Goal: Task Accomplishment & Management: Use online tool/utility

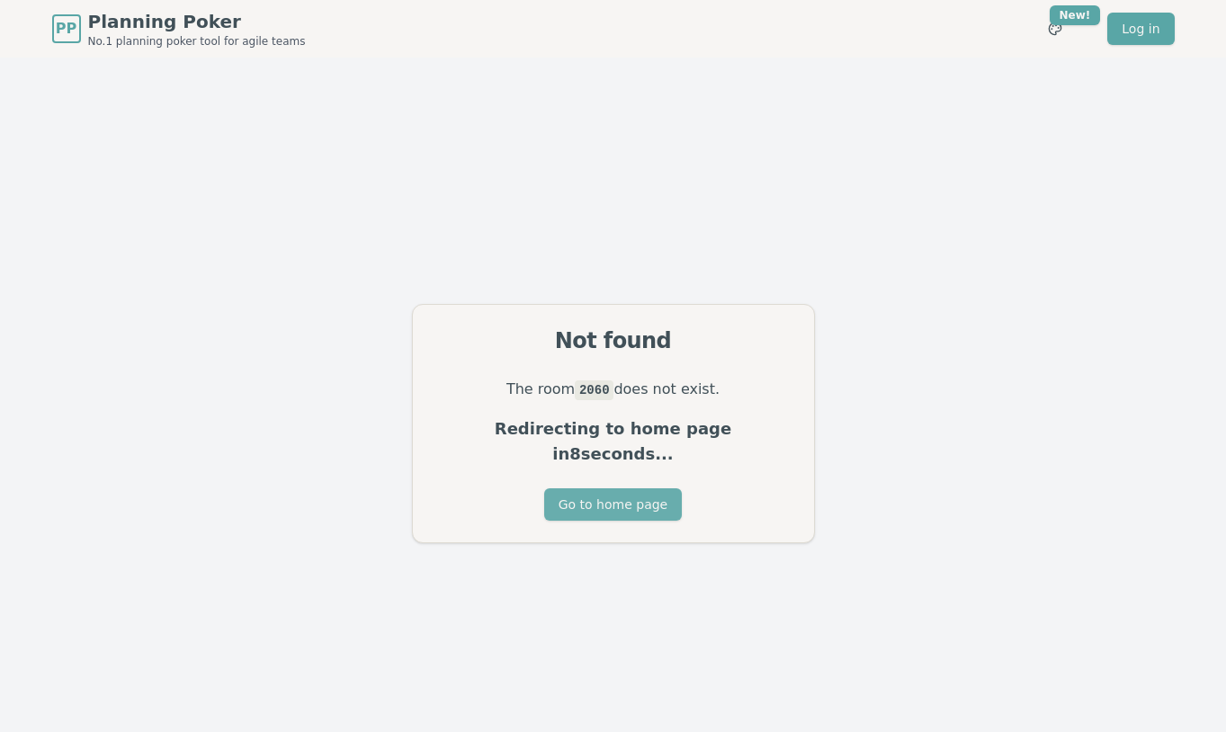
click at [612, 498] on button "Go to home page" at bounding box center [613, 504] width 138 height 32
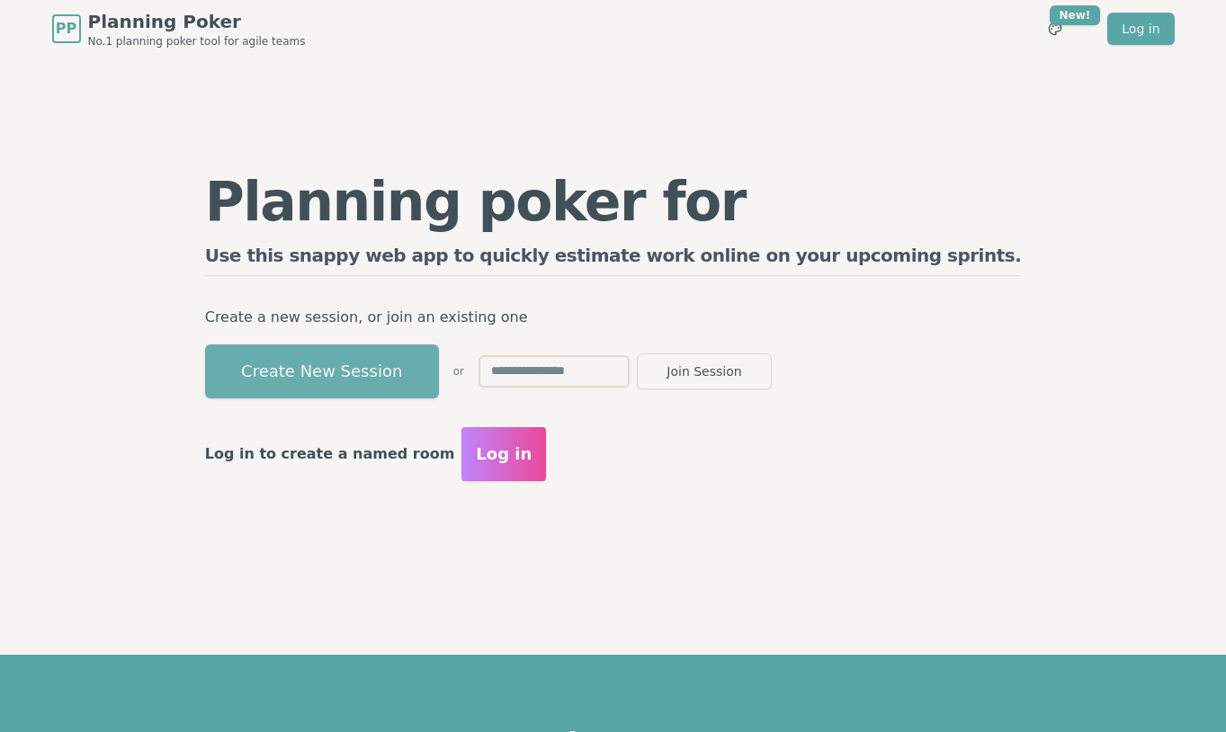
click at [439, 363] on button "Create New Session" at bounding box center [322, 372] width 234 height 54
